Goal: Task Accomplishment & Management: Complete application form

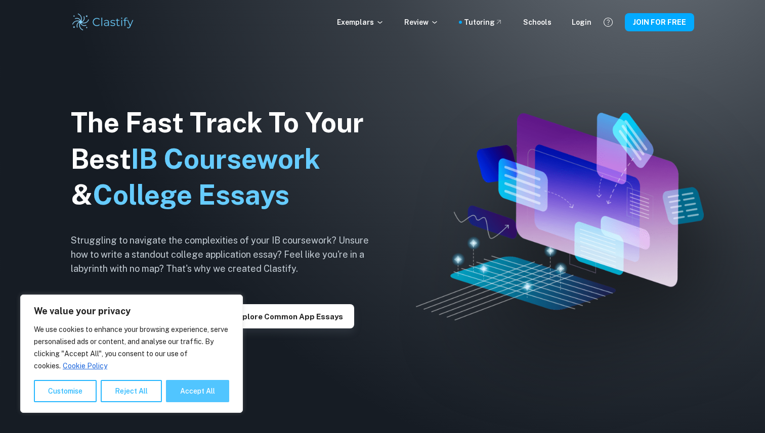
click at [192, 395] on button "Accept All" at bounding box center [197, 391] width 63 height 22
checkbox input "true"
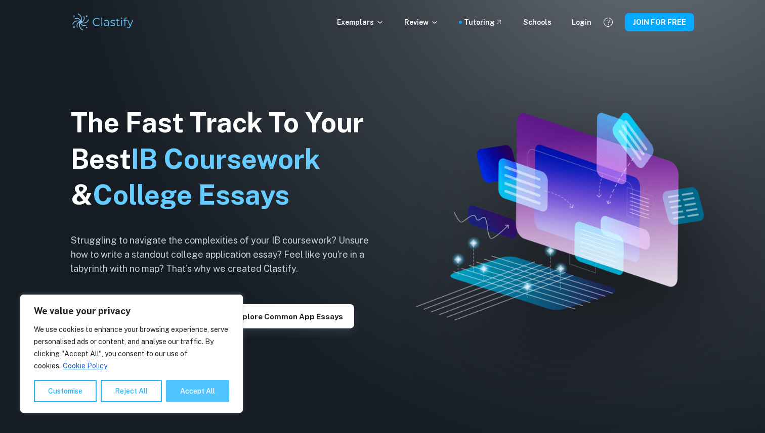
checkbox input "true"
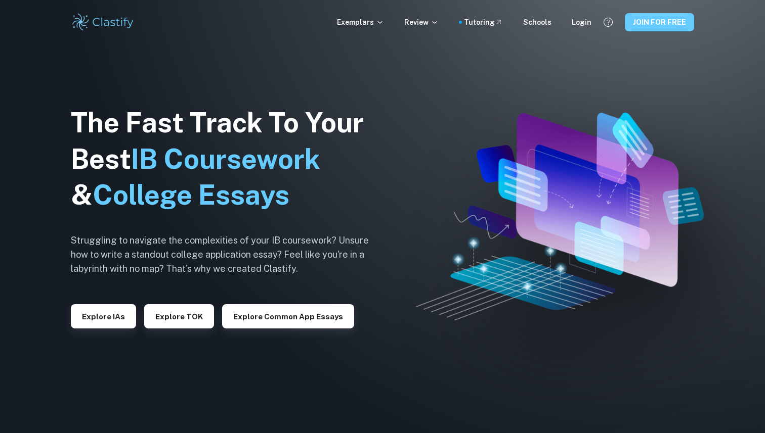
click at [651, 25] on button "JOIN FOR FREE" at bounding box center [659, 22] width 69 height 18
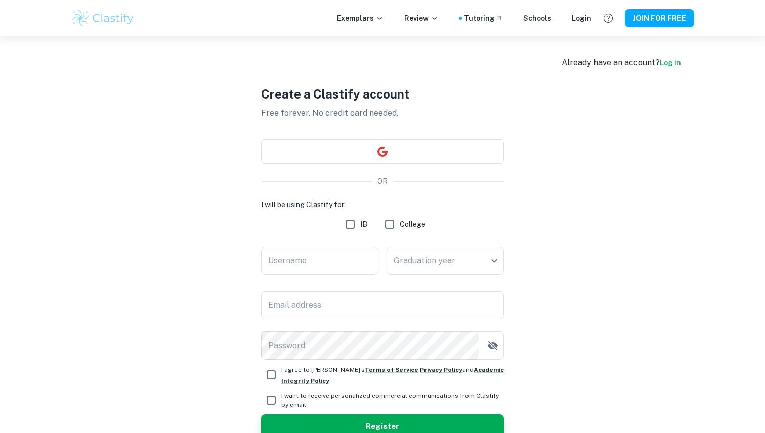
click at [343, 228] on input "IB" at bounding box center [350, 224] width 20 height 20
checkbox input "true"
click at [325, 253] on input "Username" at bounding box center [319, 261] width 117 height 28
type input "Maya"
click at [455, 260] on body "We value your privacy We use cookies to enhance your browsing experience, serve…" at bounding box center [382, 252] width 765 height 433
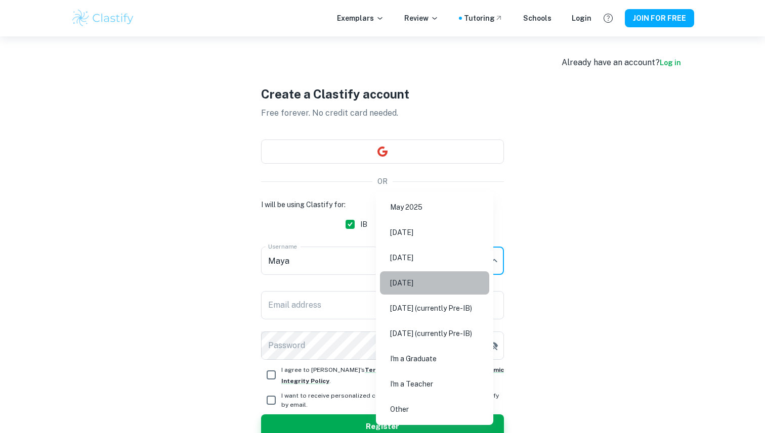
click at [430, 280] on li "[DATE]" at bounding box center [434, 283] width 109 height 23
type input "N26"
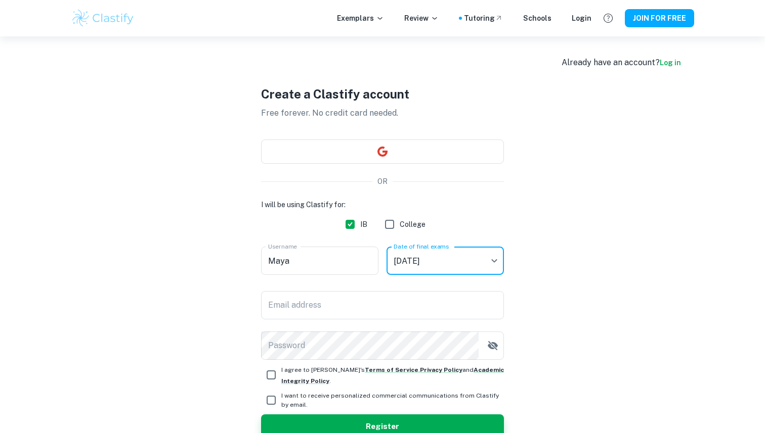
click at [332, 286] on div "I will be using Clastify for: IB College Username Maya Username Date of final e…" at bounding box center [382, 279] width 243 height 161
click at [332, 299] on input "Email address" at bounding box center [382, 305] width 243 height 28
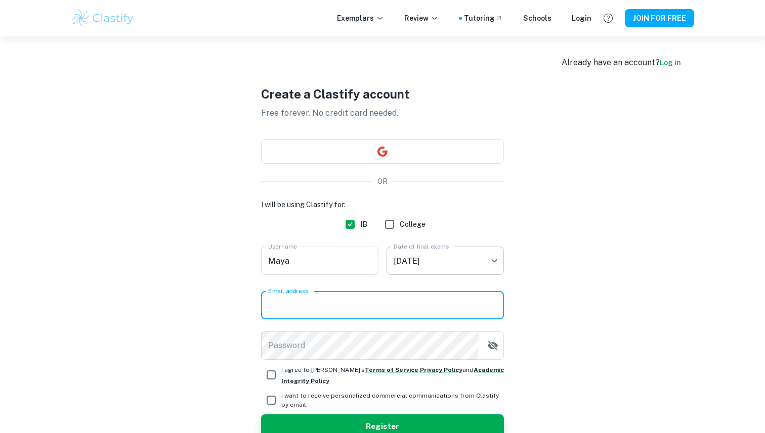
click at [431, 261] on body "We value your privacy We use cookies to enhance your browsing experience, serve…" at bounding box center [382, 252] width 765 height 433
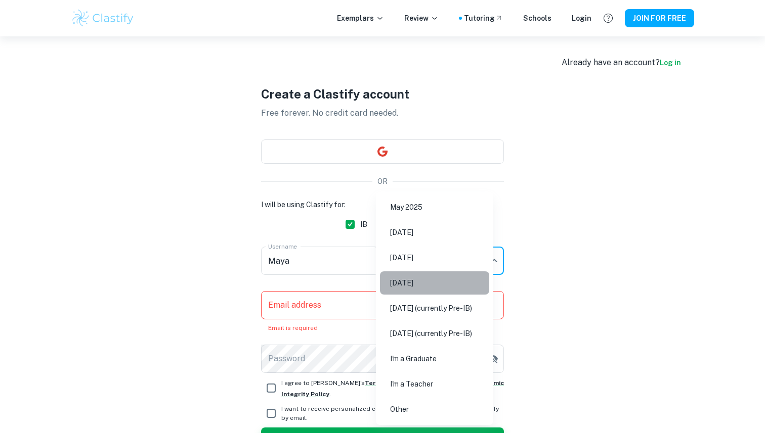
click at [396, 281] on li "[DATE]" at bounding box center [434, 283] width 109 height 23
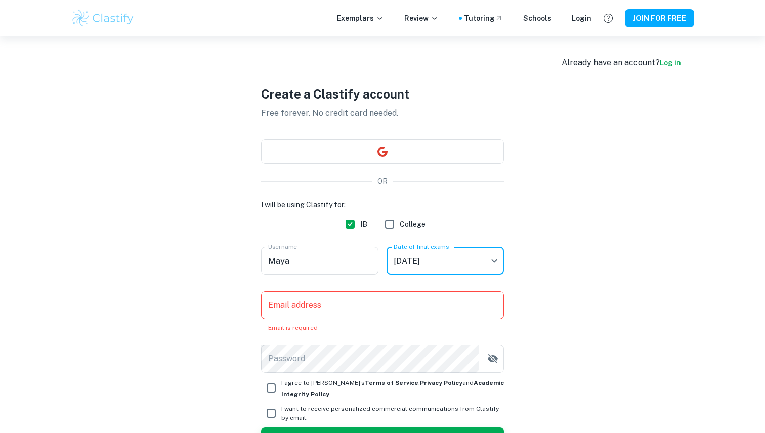
click at [331, 307] on input "Email address" at bounding box center [382, 305] width 243 height 28
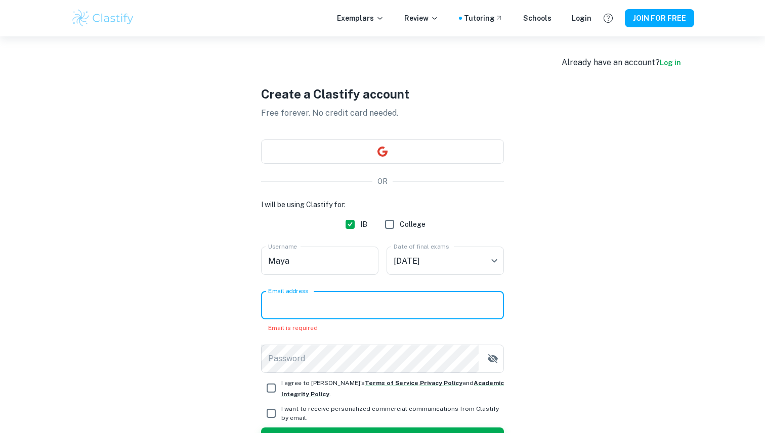
type input "[EMAIL_ADDRESS][DOMAIN_NAME]"
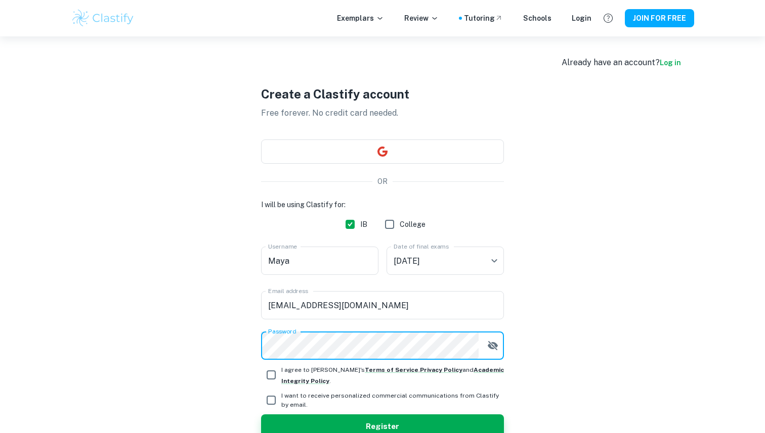
click at [487, 350] on icon "button" at bounding box center [493, 346] width 12 height 12
click at [493, 350] on icon "button" at bounding box center [493, 346] width 12 height 12
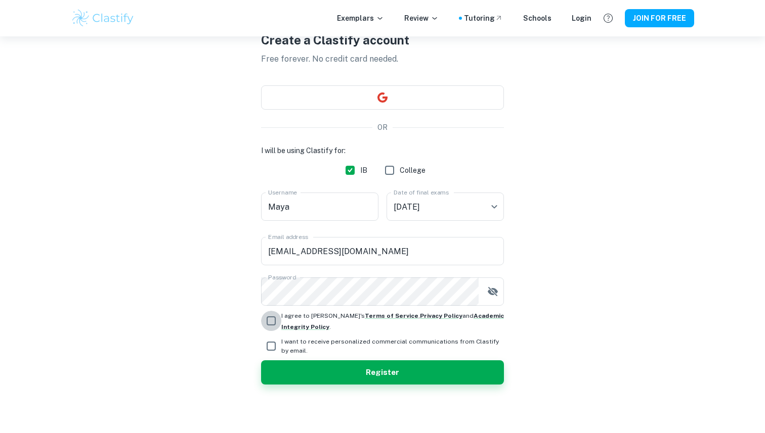
click at [269, 317] on input "I agree to [PERSON_NAME]'s Terms of Service , Privacy Policy and Academic Integ…" at bounding box center [271, 321] width 20 height 20
checkbox input "true"
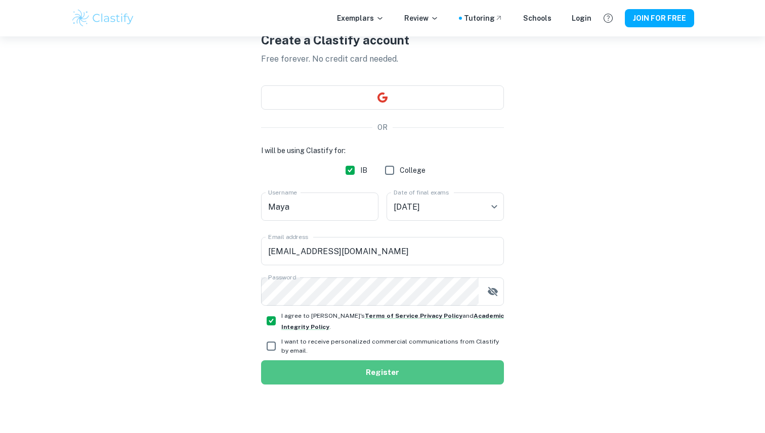
click at [361, 376] on button "Register" at bounding box center [382, 373] width 243 height 24
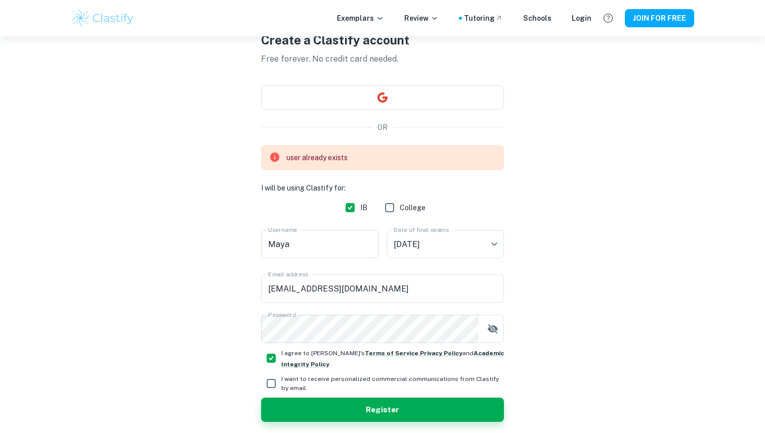
scroll to position [0, 0]
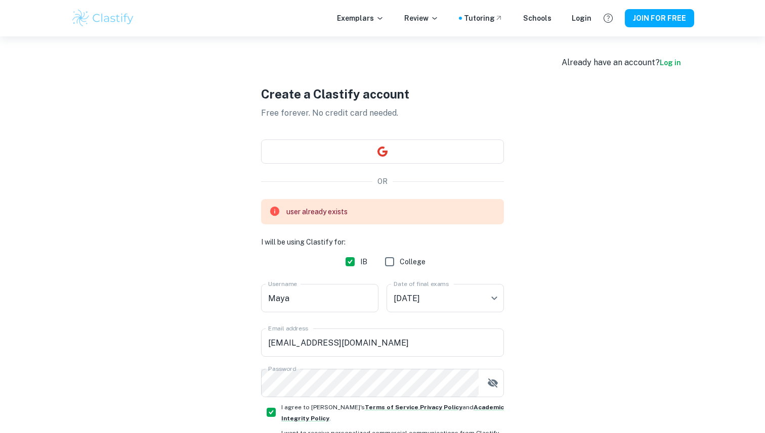
click at [663, 64] on link "Log in" at bounding box center [669, 63] width 21 height 8
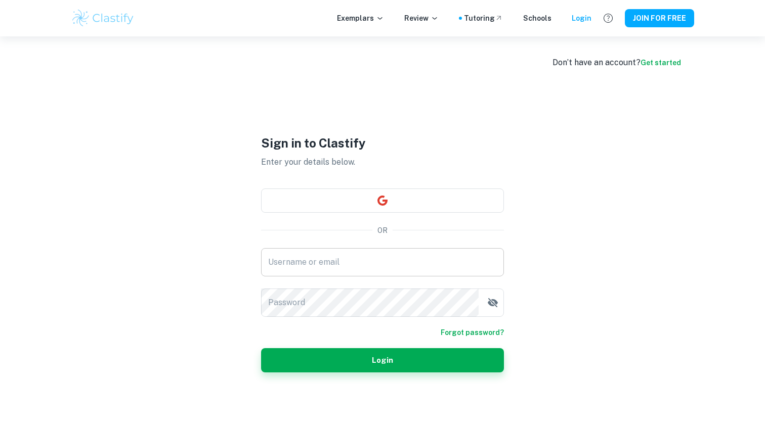
click at [348, 251] on input "Username or email" at bounding box center [382, 262] width 243 height 28
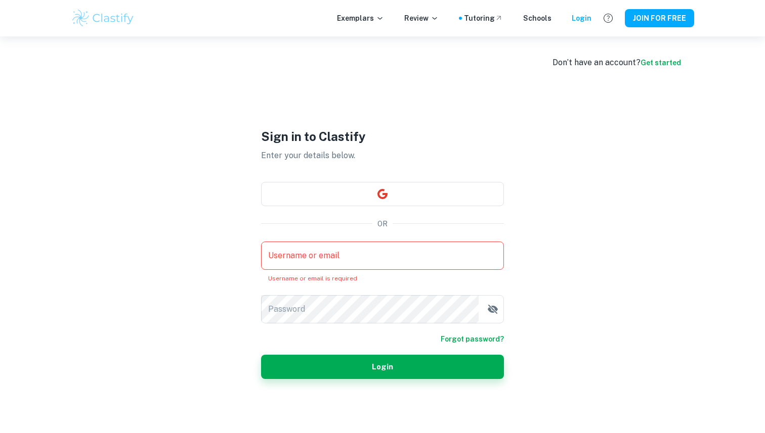
type input "[EMAIL_ADDRESS][DOMAIN_NAME]"
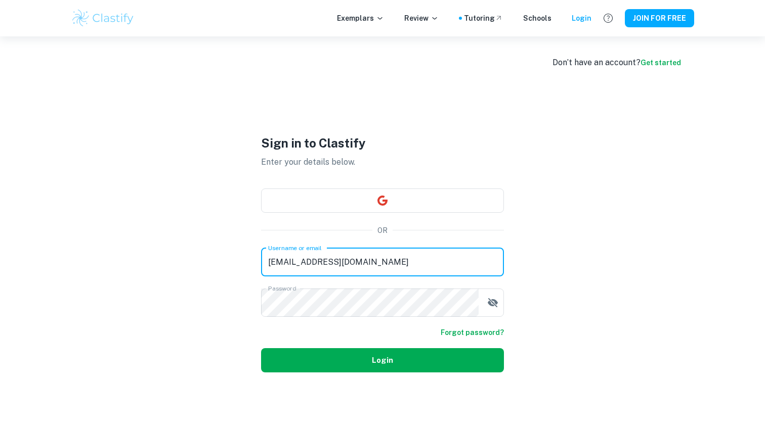
click at [385, 358] on button "Login" at bounding box center [382, 360] width 243 height 24
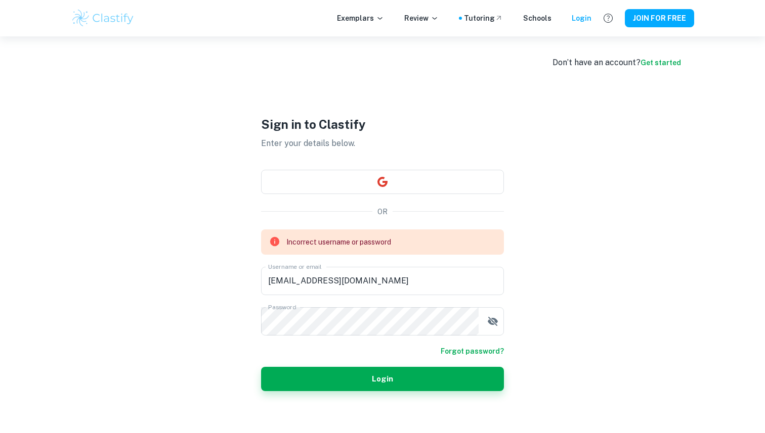
click at [475, 347] on link "Forgot password?" at bounding box center [471, 351] width 63 height 11
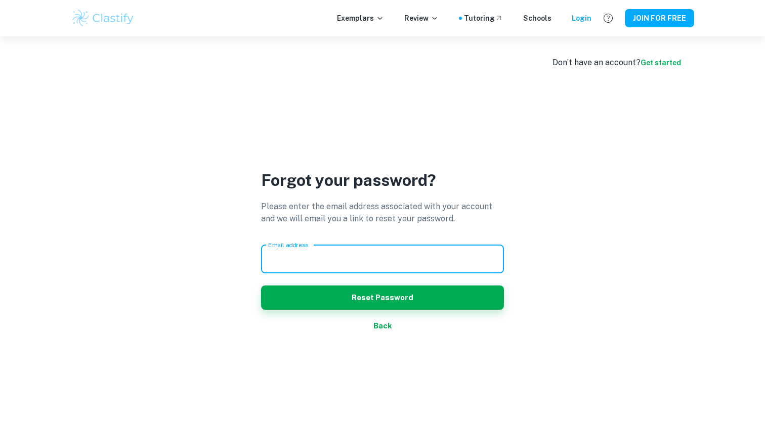
click at [376, 267] on input "Email address" at bounding box center [382, 259] width 243 height 28
type input "[EMAIL_ADDRESS][DOMAIN_NAME]"
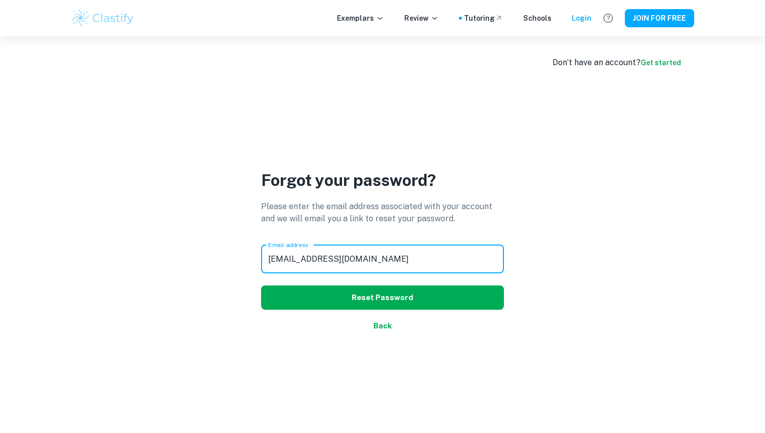
click at [325, 289] on button "Reset Password" at bounding box center [382, 298] width 243 height 24
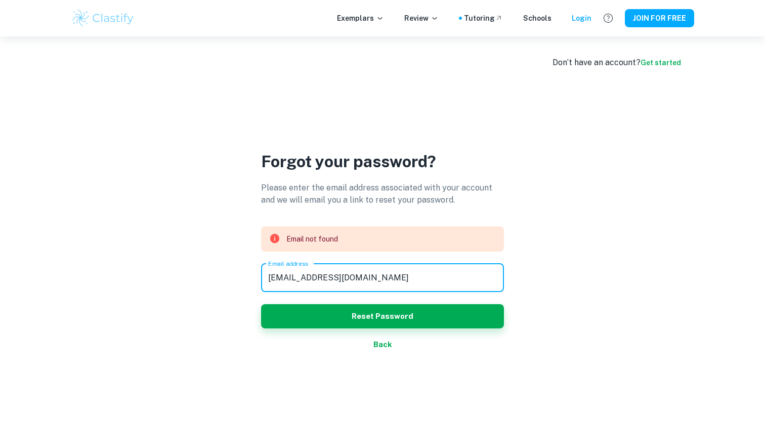
click at [315, 279] on input "[EMAIL_ADDRESS][DOMAIN_NAME]" at bounding box center [382, 278] width 243 height 28
click at [505, 261] on div "Forgot your password? Please enter the email address associated with your accou…" at bounding box center [382, 252] width 623 height 433
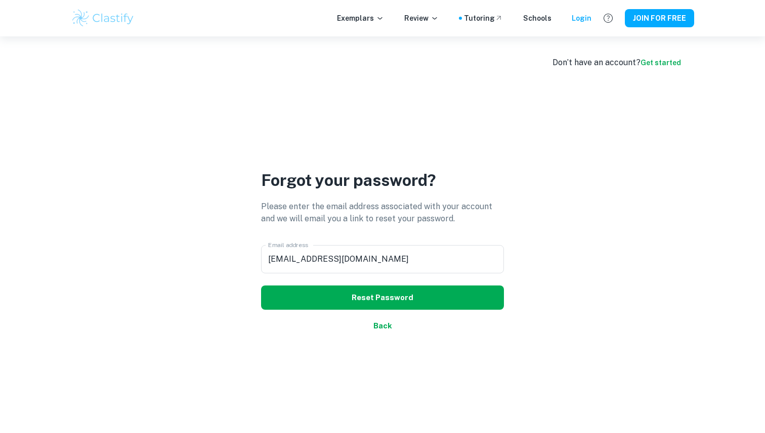
click at [411, 300] on button "Reset Password" at bounding box center [382, 298] width 243 height 24
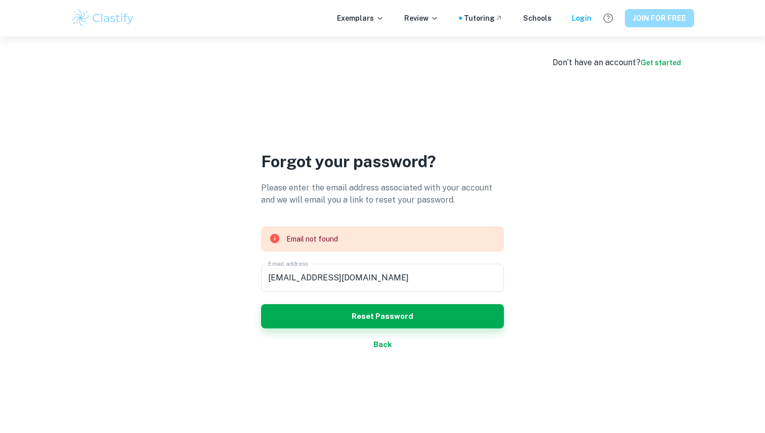
click at [654, 24] on button "JOIN FOR FREE" at bounding box center [659, 18] width 69 height 18
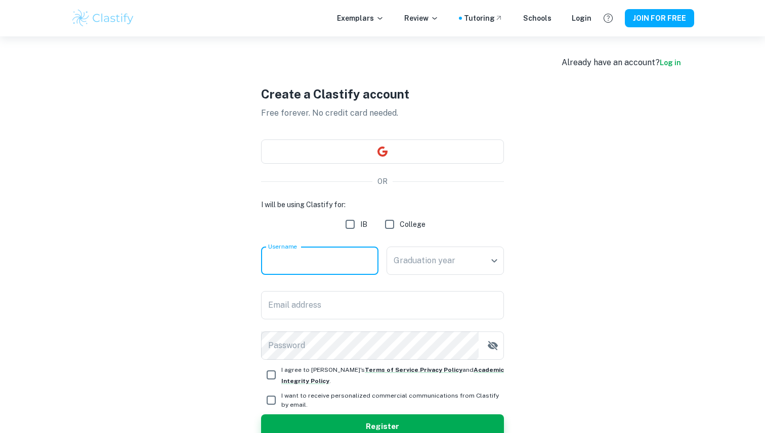
click at [296, 257] on input "Username" at bounding box center [319, 261] width 117 height 28
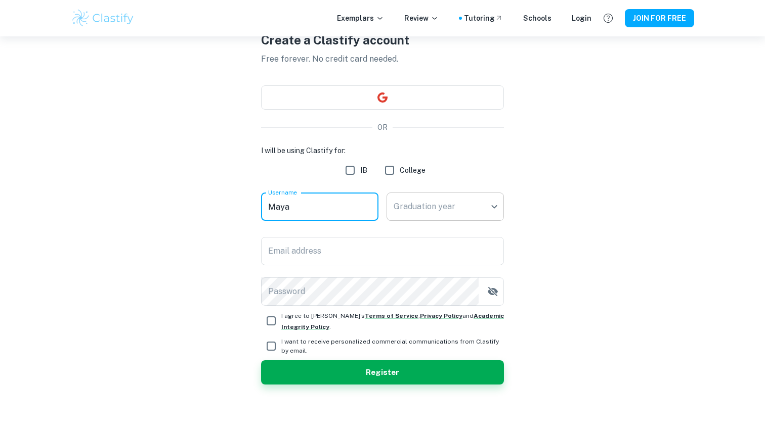
type input "Maya"
click at [446, 211] on body "We value your privacy We use cookies to enhance your browsing experience, serve…" at bounding box center [382, 198] width 765 height 433
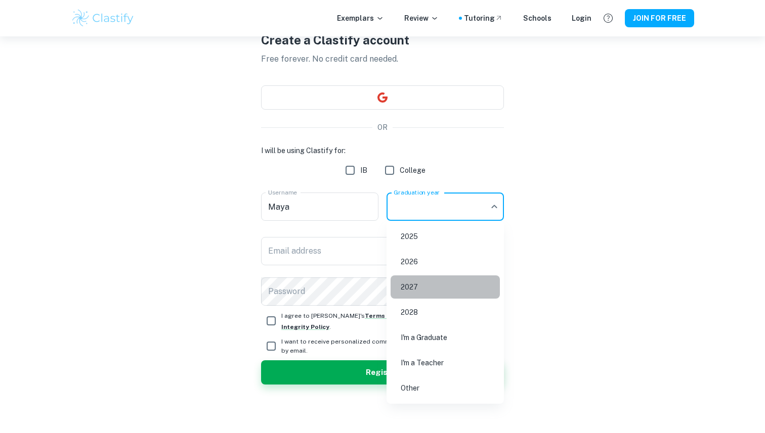
click at [421, 278] on li "2027" at bounding box center [444, 287] width 109 height 23
type input "2027"
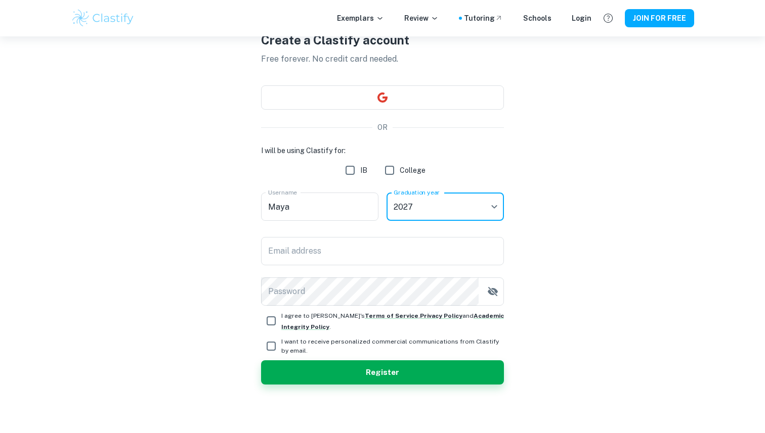
click at [355, 174] on input "IB" at bounding box center [350, 170] width 20 height 20
checkbox input "true"
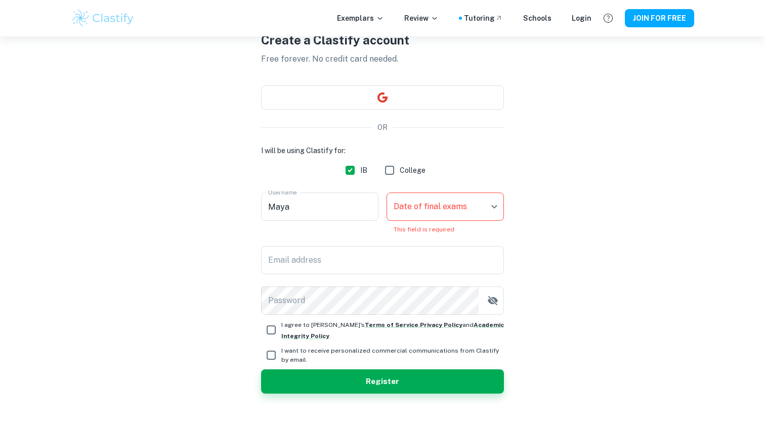
click at [417, 208] on body "We value your privacy We use cookies to enhance your browsing experience, serve…" at bounding box center [382, 198] width 765 height 433
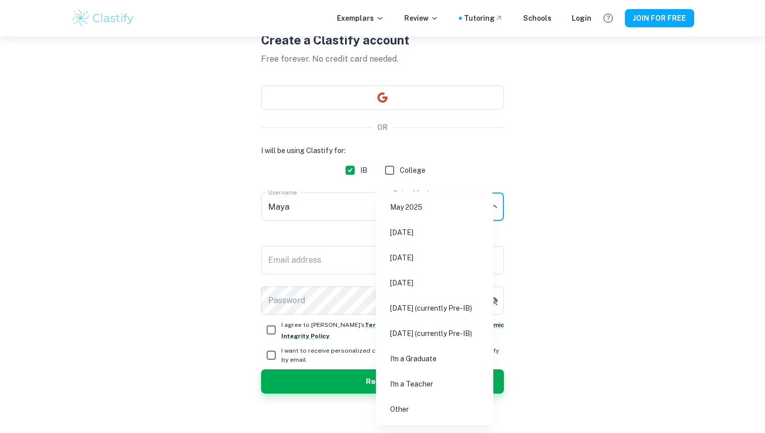
click at [417, 280] on li "[DATE]" at bounding box center [434, 283] width 109 height 23
type input "N26"
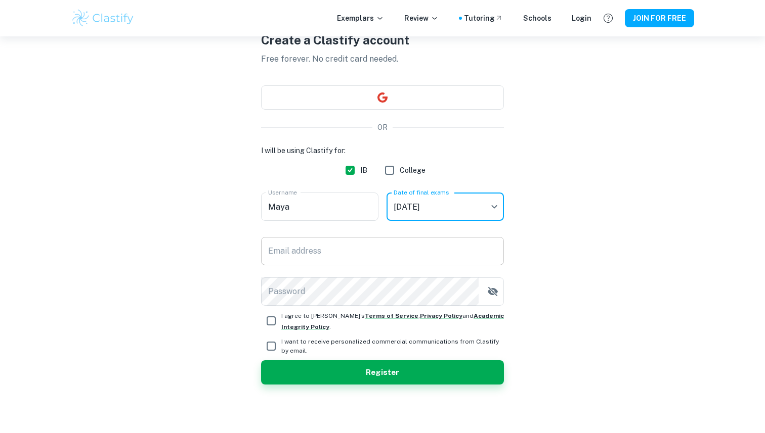
click at [320, 252] on input "Email address" at bounding box center [382, 251] width 243 height 28
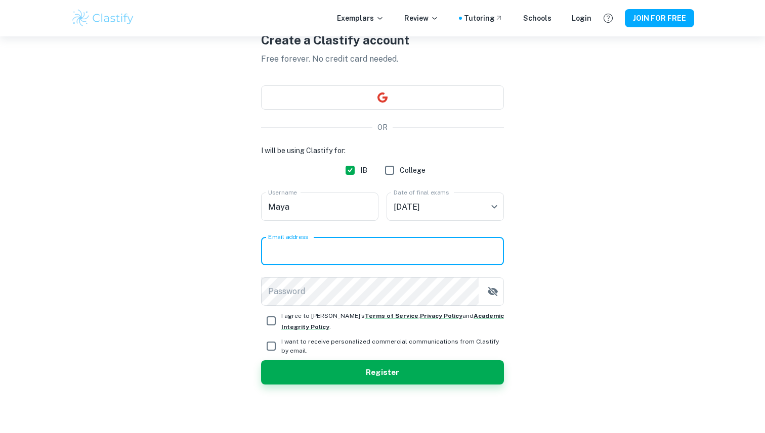
type input "[EMAIL_ADDRESS][DOMAIN_NAME]"
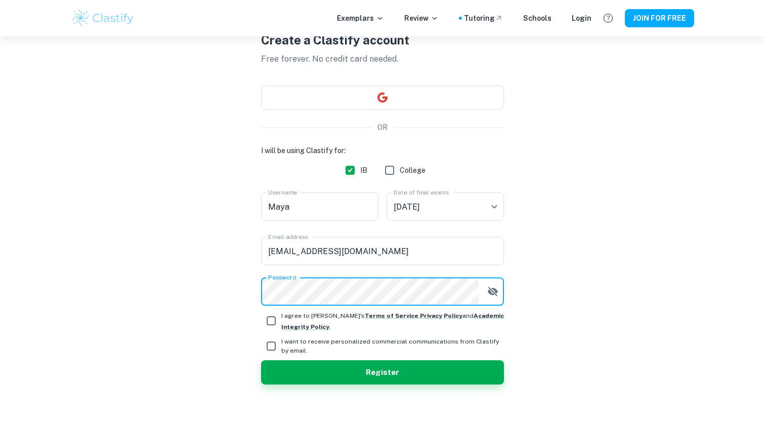
click at [267, 316] on input "I agree to [PERSON_NAME]'s Terms of Service , Privacy Policy and Academic Integ…" at bounding box center [271, 321] width 20 height 20
checkbox input "true"
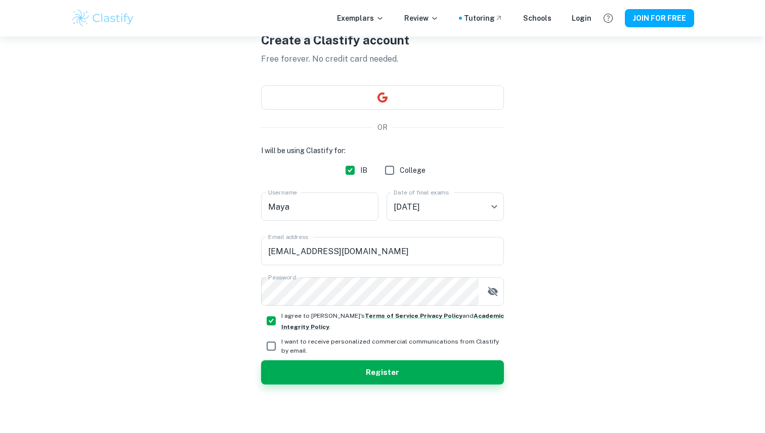
click at [299, 355] on span "I want to receive personalized commercial communications from Clastify by email." at bounding box center [392, 346] width 223 height 18
click at [281, 355] on input "I want to receive personalized commercial communications from Clastify by email." at bounding box center [271, 346] width 20 height 20
click at [276, 338] on input "I want to receive personalized commercial communications from Clastify by email." at bounding box center [271, 346] width 20 height 20
checkbox input "false"
click at [291, 372] on button "Register" at bounding box center [382, 373] width 243 height 24
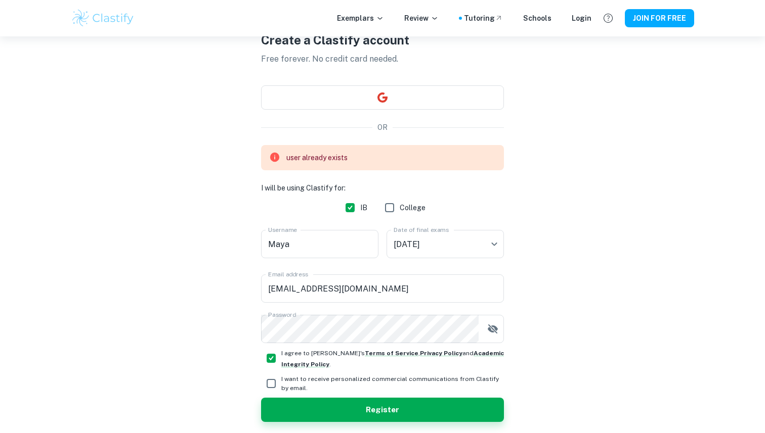
click at [347, 153] on div "user already exists" at bounding box center [316, 157] width 61 height 19
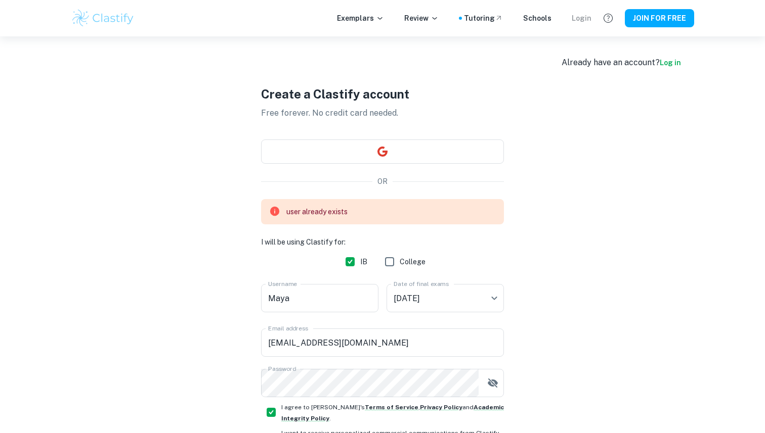
click at [585, 19] on div "Login" at bounding box center [581, 18] width 20 height 11
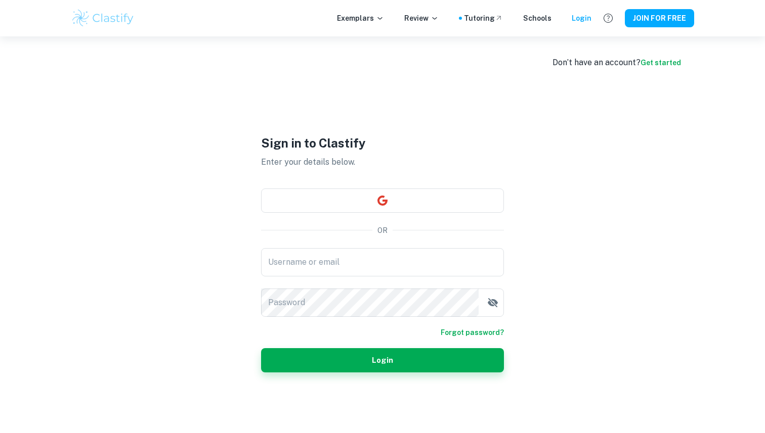
click at [296, 267] on input "Username or email" at bounding box center [382, 262] width 243 height 28
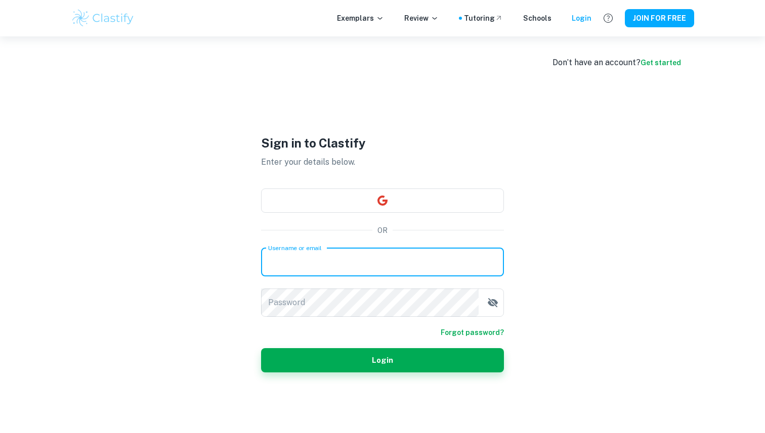
type input "[EMAIL_ADDRESS][DOMAIN_NAME]"
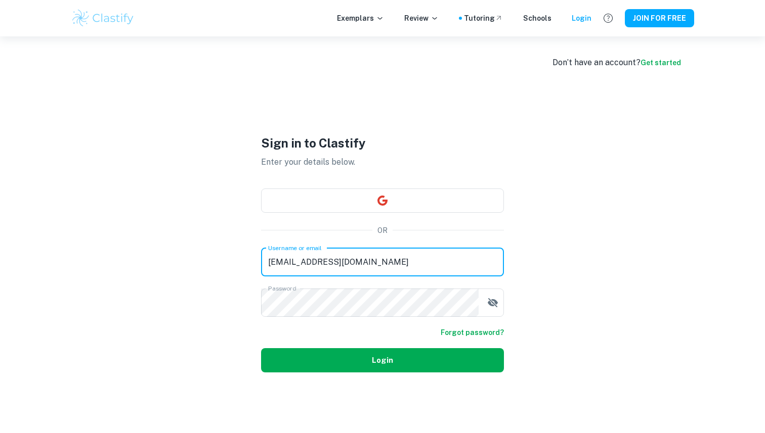
click at [438, 368] on button "Login" at bounding box center [382, 360] width 243 height 24
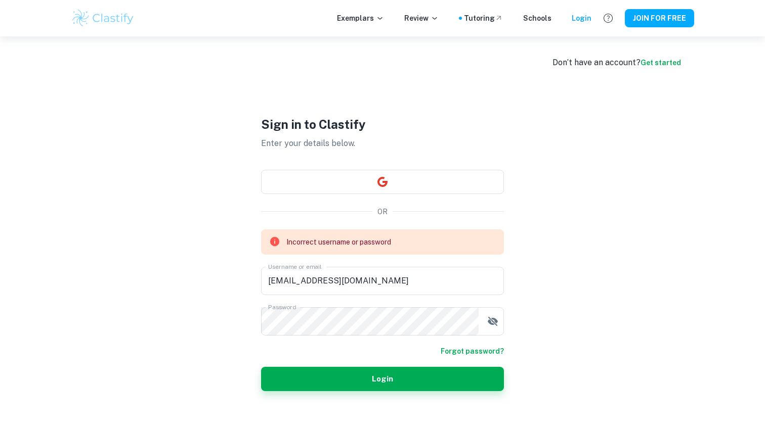
click at [489, 341] on form "Incorrect username or password Username or email [EMAIL_ADDRESS][DOMAIN_NAME] U…" at bounding box center [382, 311] width 243 height 162
click at [488, 352] on link "Forgot password?" at bounding box center [471, 351] width 63 height 11
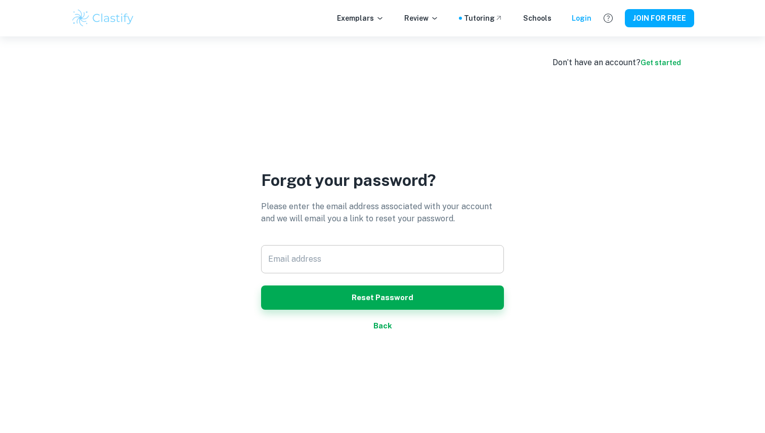
click at [375, 253] on input "Email address" at bounding box center [382, 259] width 243 height 28
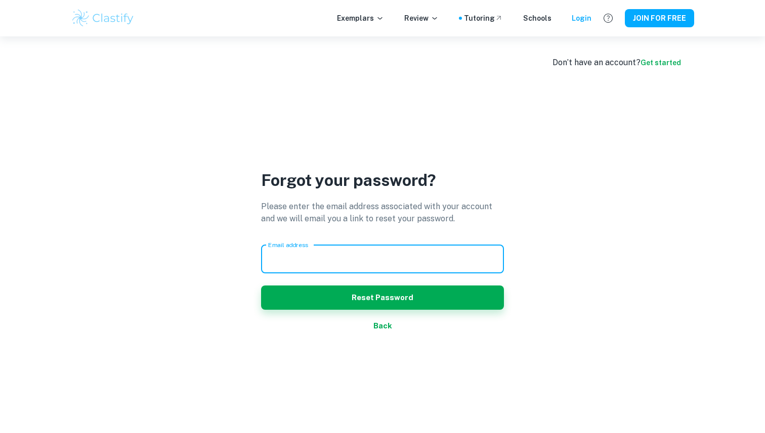
type input "[EMAIL_ADDRESS][DOMAIN_NAME]"
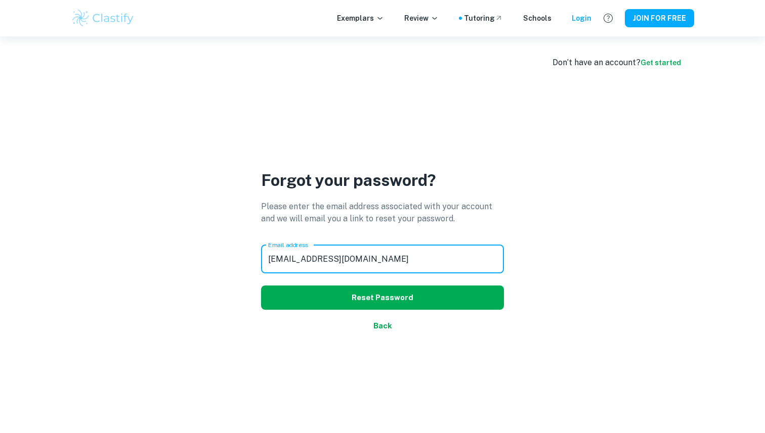
click at [370, 295] on button "Reset Password" at bounding box center [382, 298] width 243 height 24
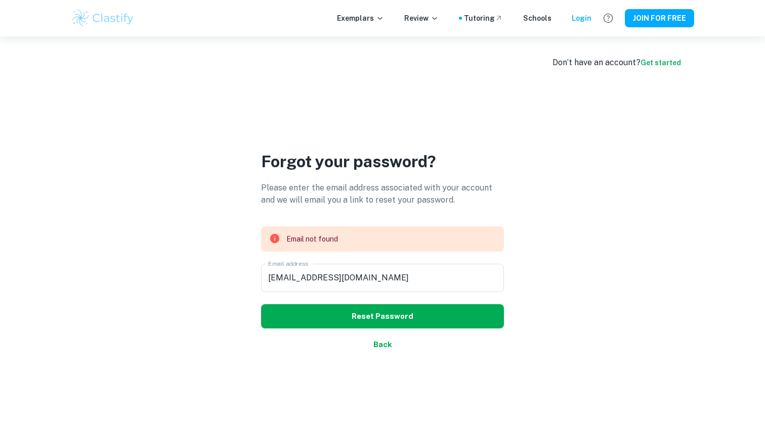
click at [371, 316] on button "Reset Password" at bounding box center [382, 316] width 243 height 24
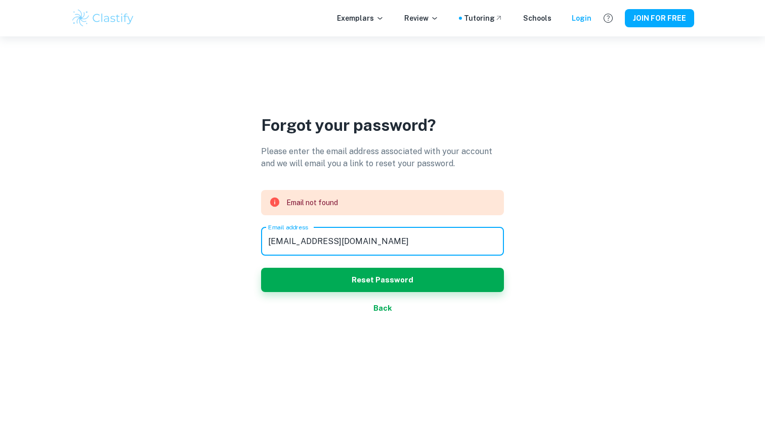
drag, startPoint x: 385, startPoint y: 244, endPoint x: 209, endPoint y: 240, distance: 176.5
click at [209, 240] on div "Forgot your password? Please enter the email address associated with your accou…" at bounding box center [382, 216] width 623 height 433
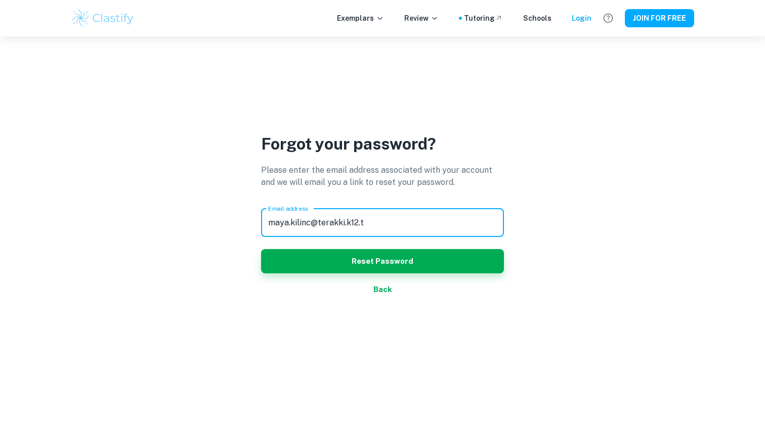
type input "[EMAIL_ADDRESS][DOMAIN_NAME]"
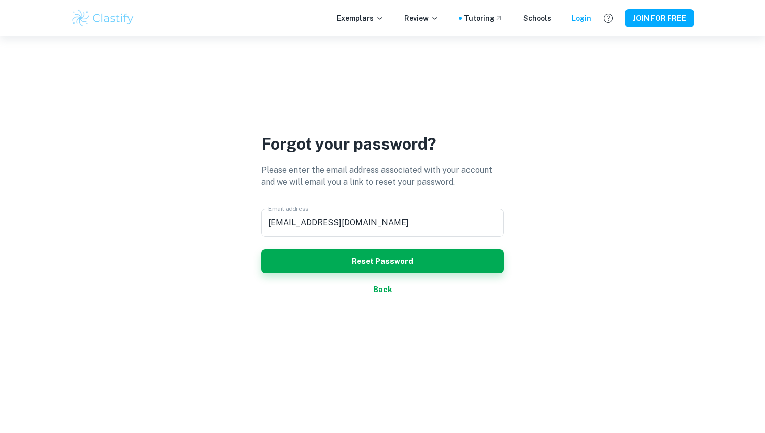
click at [545, 293] on div "Forgot your password? Please enter the email address associated with your accou…" at bounding box center [382, 216] width 623 height 433
click at [473, 262] on button "Reset Password" at bounding box center [382, 261] width 243 height 24
